Goal: Task Accomplishment & Management: Manage account settings

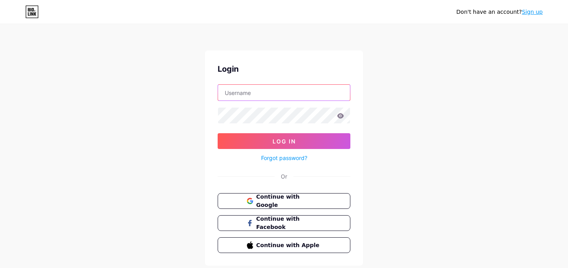
click at [290, 92] on input "text" at bounding box center [284, 93] width 132 height 16
click at [275, 124] on form "Log In Forgot password?" at bounding box center [284, 123] width 133 height 79
click at [274, 193] on button "Continue with Google" at bounding box center [283, 201] width 135 height 16
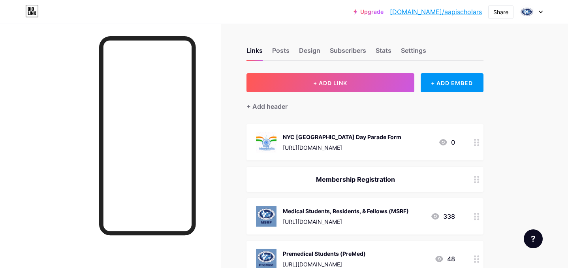
click at [477, 139] on circle at bounding box center [478, 140] width 2 height 2
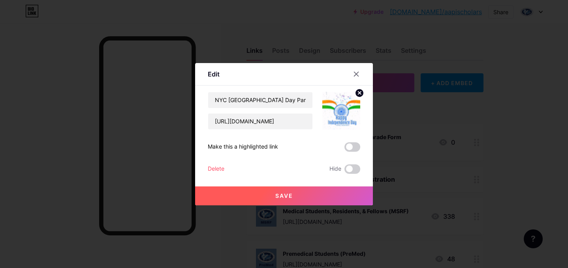
click at [225, 168] on div "Delete Hide" at bounding box center [284, 169] width 152 height 9
click at [219, 168] on div "Delete" at bounding box center [216, 169] width 17 height 9
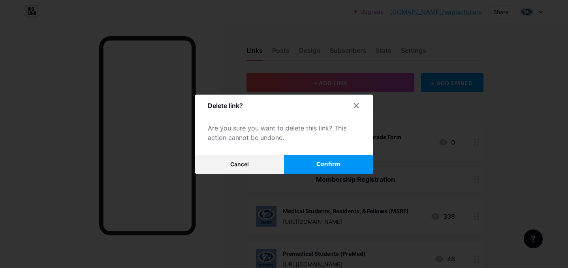
click at [328, 162] on span "Confirm" at bounding box center [328, 164] width 24 height 8
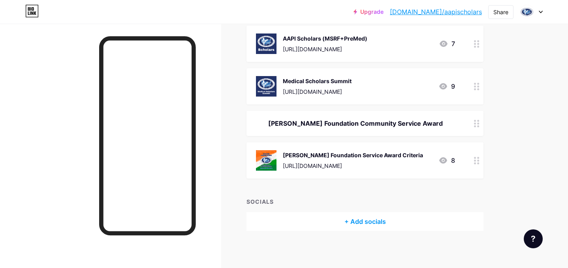
scroll to position [734, 0]
